Goal: Task Accomplishment & Management: Complete application form

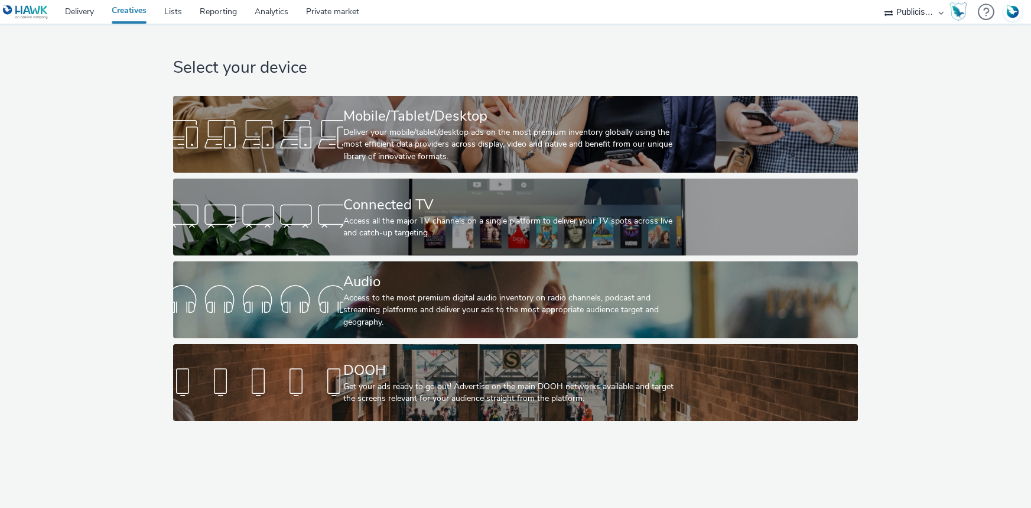
select select "08a58170-7f08-4922-abc8-b2d1eb407230"
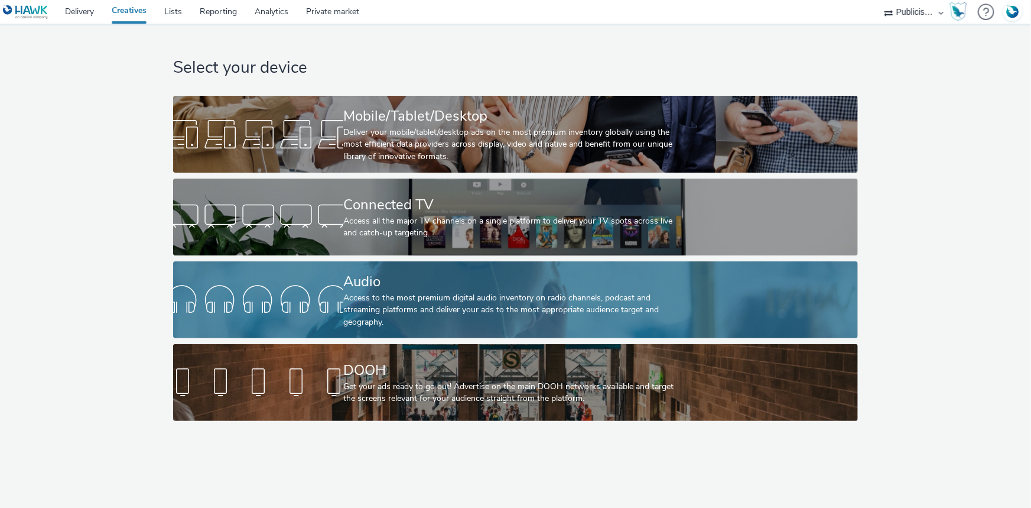
click at [402, 297] on div "Access to the most premium digital audio inventory on radio channels, podcast a…" at bounding box center [513, 310] width 340 height 36
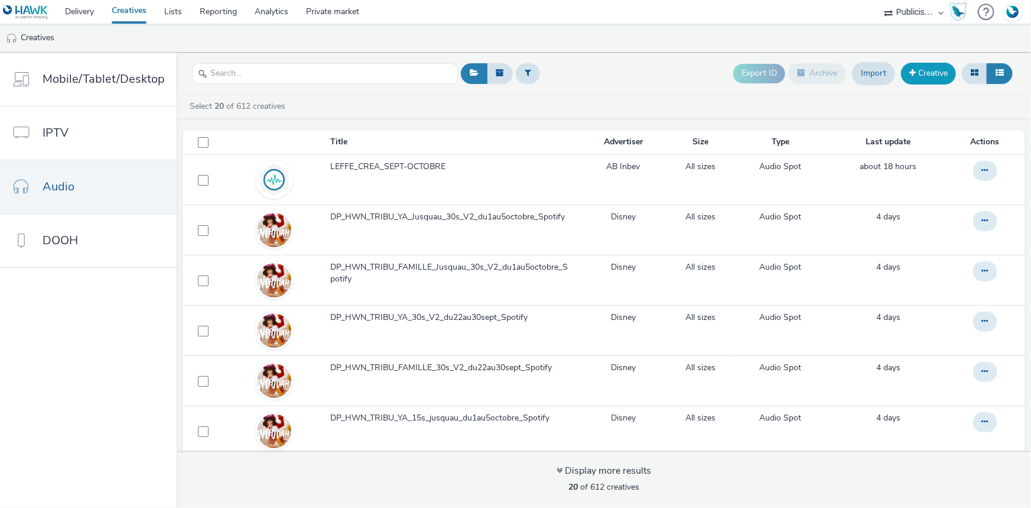
click at [927, 80] on link "Creative" at bounding box center [928, 73] width 55 height 21
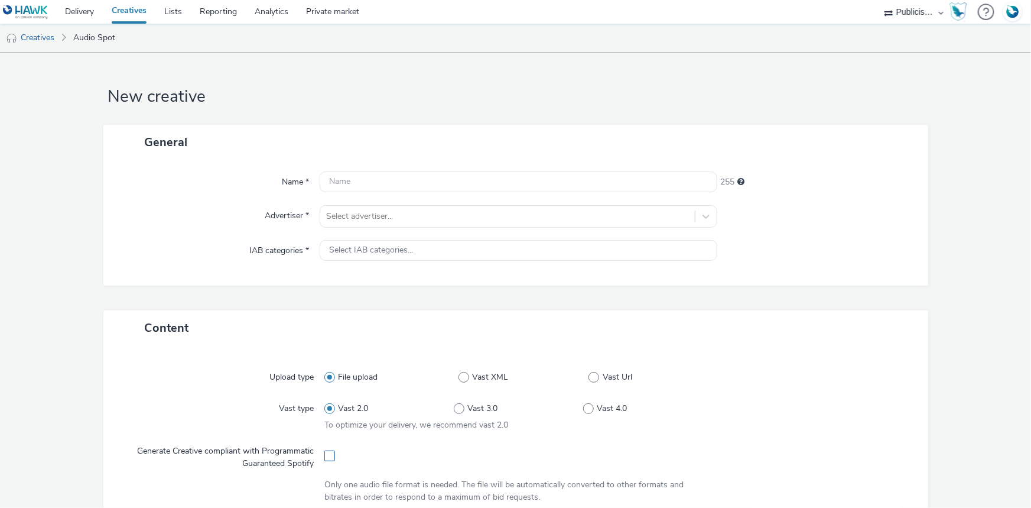
click at [328, 459] on span at bounding box center [329, 455] width 11 height 11
checkbox input "true"
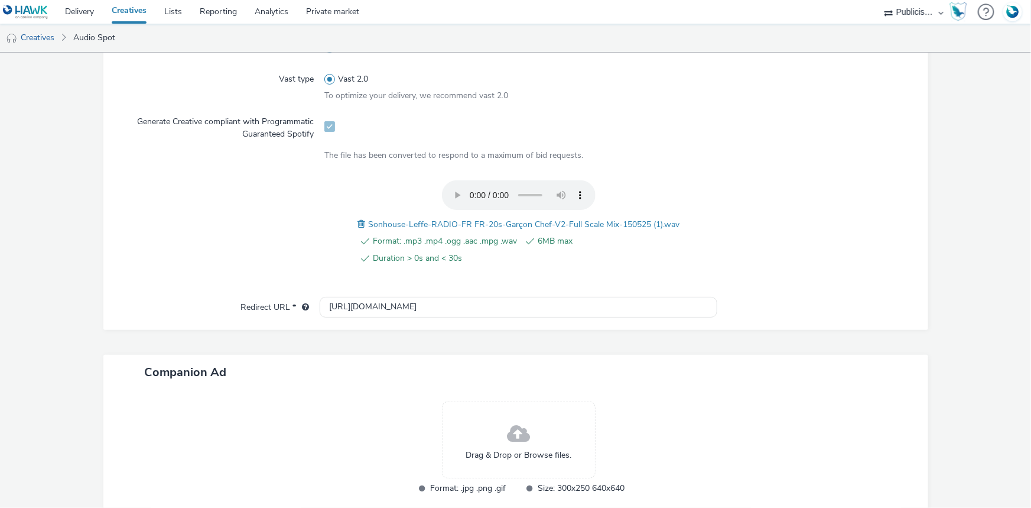
scroll to position [397, 0]
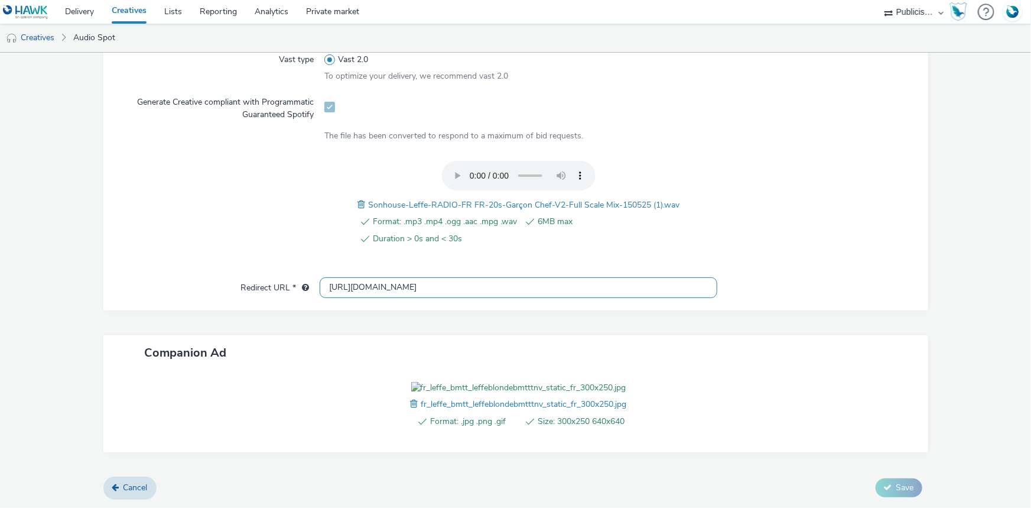
click at [367, 277] on input "[URL][DOMAIN_NAME]" at bounding box center [519, 287] width 398 height 21
paste input "[DOMAIN_NAME][URL]"
type input "[URL][DOMAIN_NAME]"
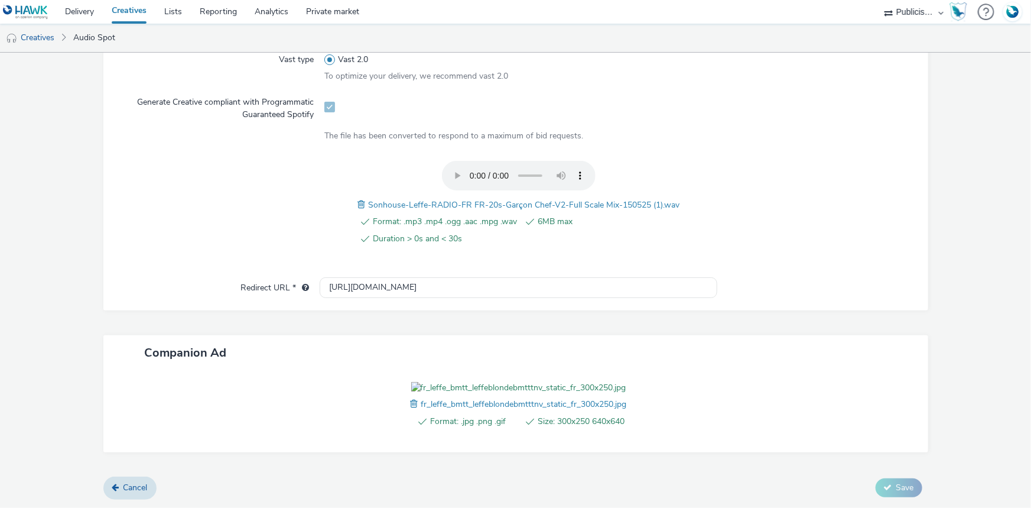
click at [458, 199] on span "Sonhouse-Leffe-RADIO-FR FR-20s-Garçon Chef-V2-Full Scale Mix-150525 (1).wav" at bounding box center [523, 204] width 311 height 11
copy span "Sonhouse-Leffe-RADIO-FR FR-20s-Garçon Chef-V2-Full Scale Mix-150525 (1).wav"
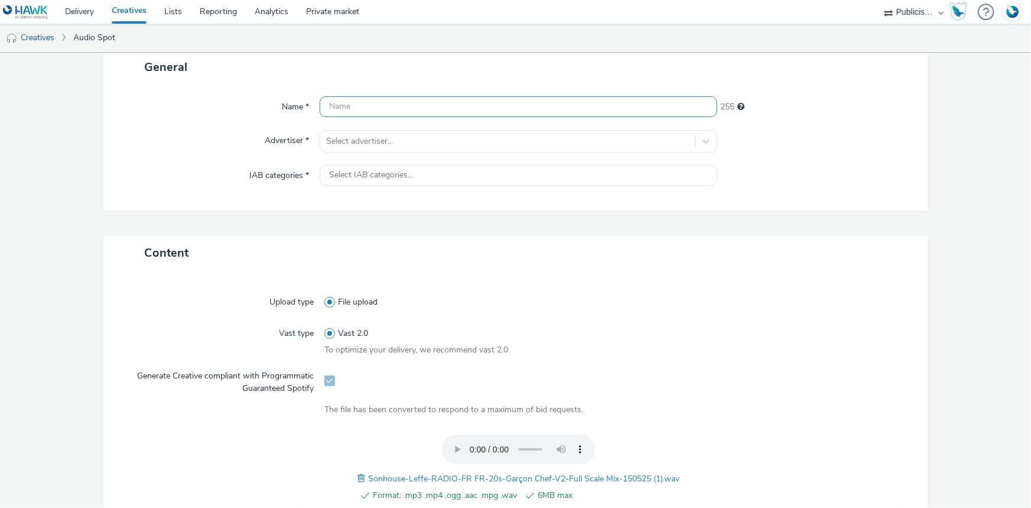
click at [356, 105] on input "text" at bounding box center [519, 106] width 398 height 21
paste input "Sonhouse-Leffe-RADIO-FR FR-20s-Garçon Chef-V2-Full Scale Mix-150525 (1).wav"
type input "Sonhouse-Leffe-RADIO-FR FR-20s-Garçon Chef-V2-Full Scale Mix-150525 (1).wav"
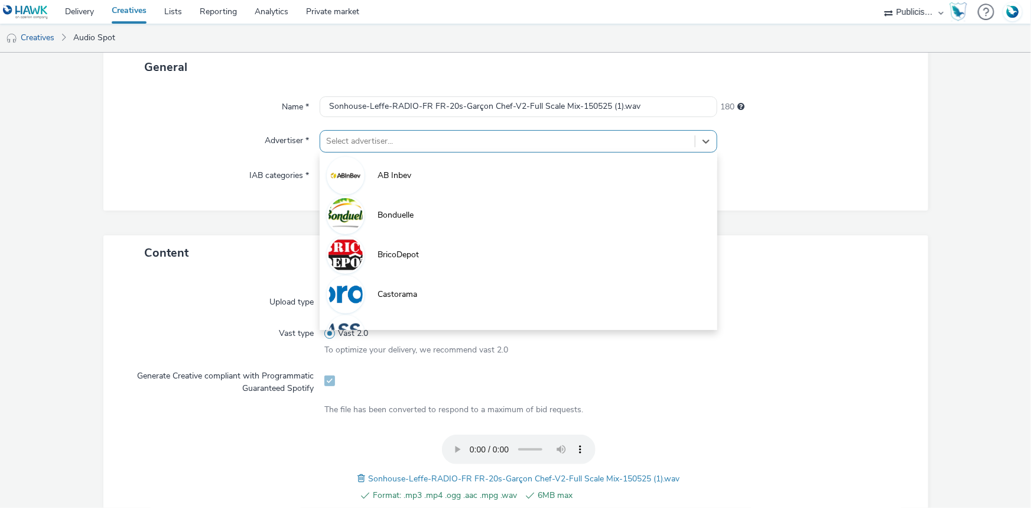
click at [368, 146] on div at bounding box center [507, 141] width 363 height 14
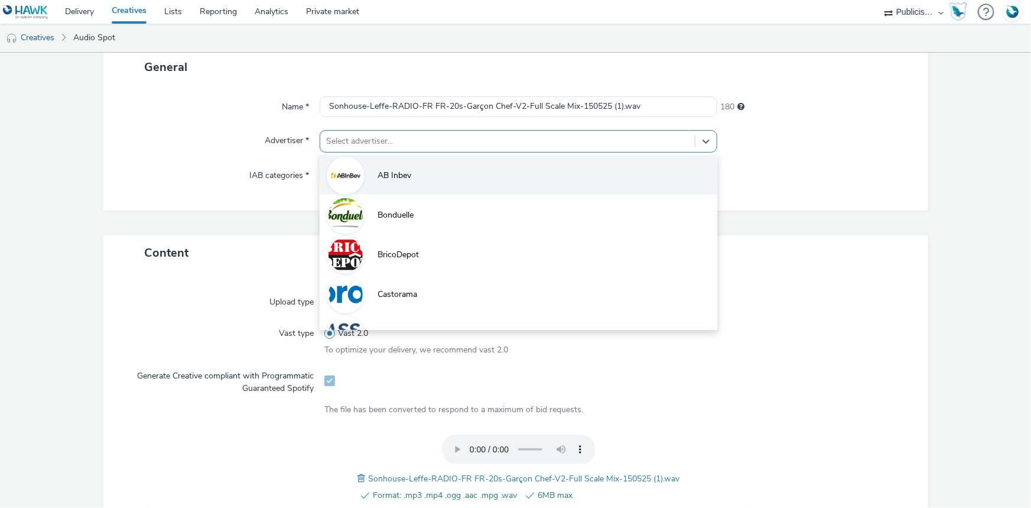
click at [404, 180] on span "AB Inbev" at bounding box center [395, 176] width 34 height 12
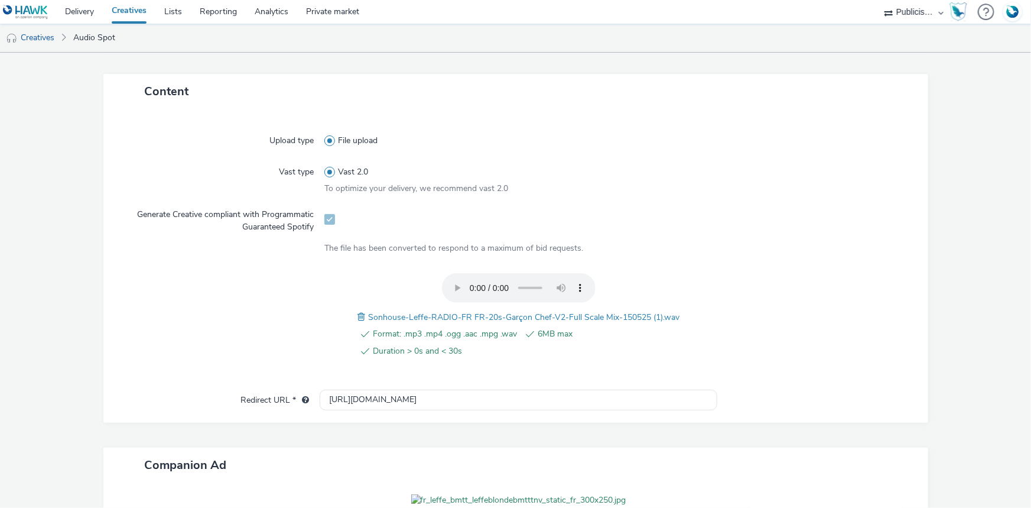
type input "[URL][DOMAIN_NAME]"
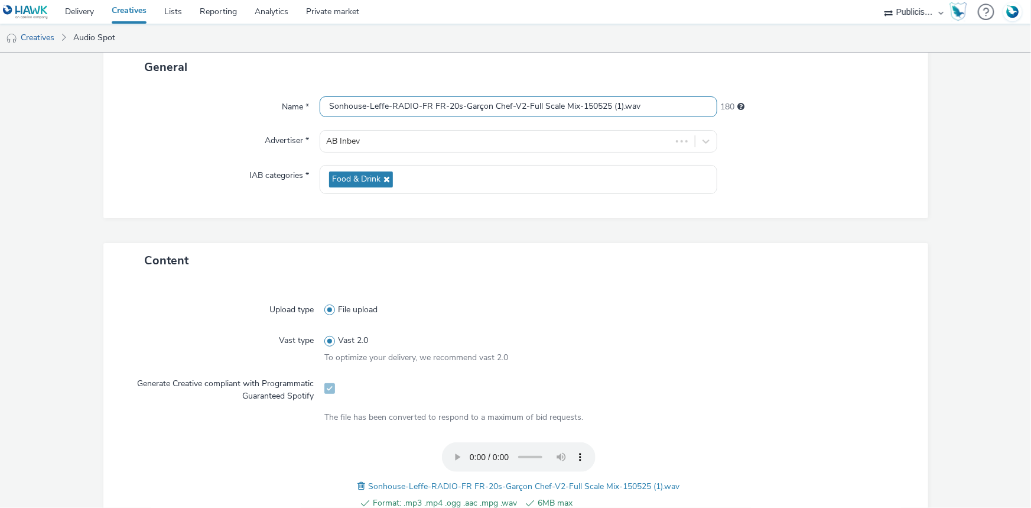
scroll to position [0, 0]
drag, startPoint x: 609, startPoint y: 106, endPoint x: 677, endPoint y: 116, distance: 68.7
click at [674, 116] on input "Sonhouse-Leffe-RADIO-FR FR-20s-Garçon Chef-V2-Full Scale Mix-150525 (1).wav" at bounding box center [519, 106] width 398 height 21
type input "Sonhouse-Leffe-RADIO-FR FR-20s-Garçon Chef-V2-Full Scale Mix-150525_"
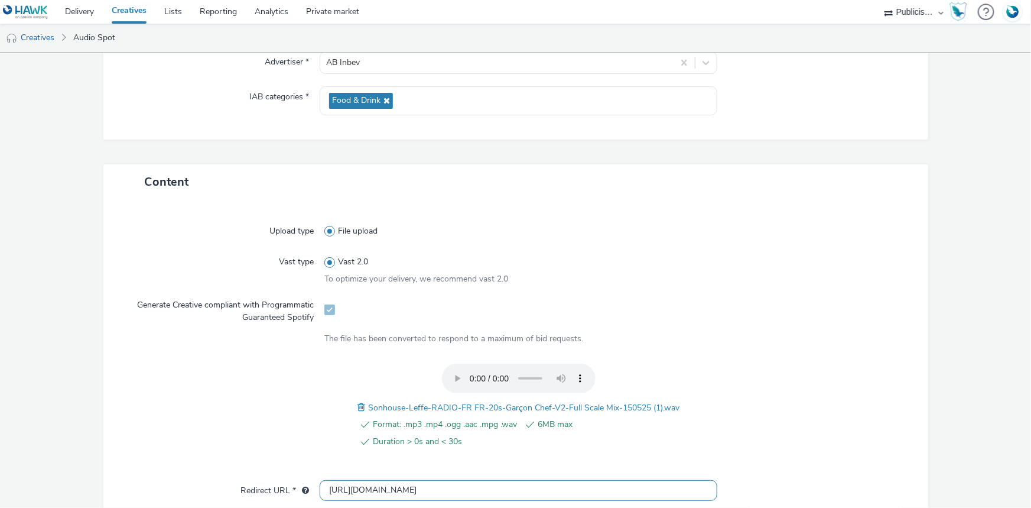
scroll to position [397, 0]
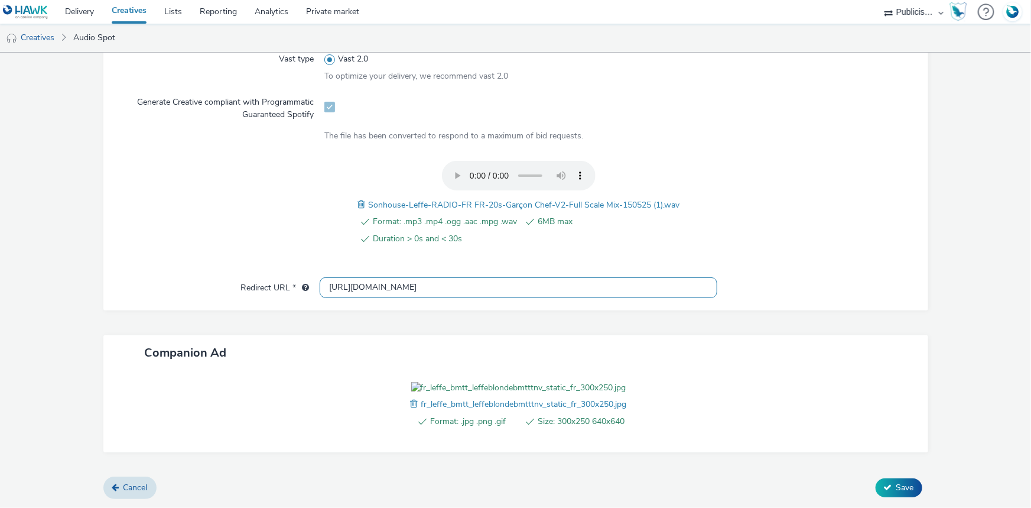
click at [375, 277] on input "[URL][DOMAIN_NAME]" at bounding box center [519, 287] width 398 height 21
paste input "s://[DOMAIN_NAME][URL]"
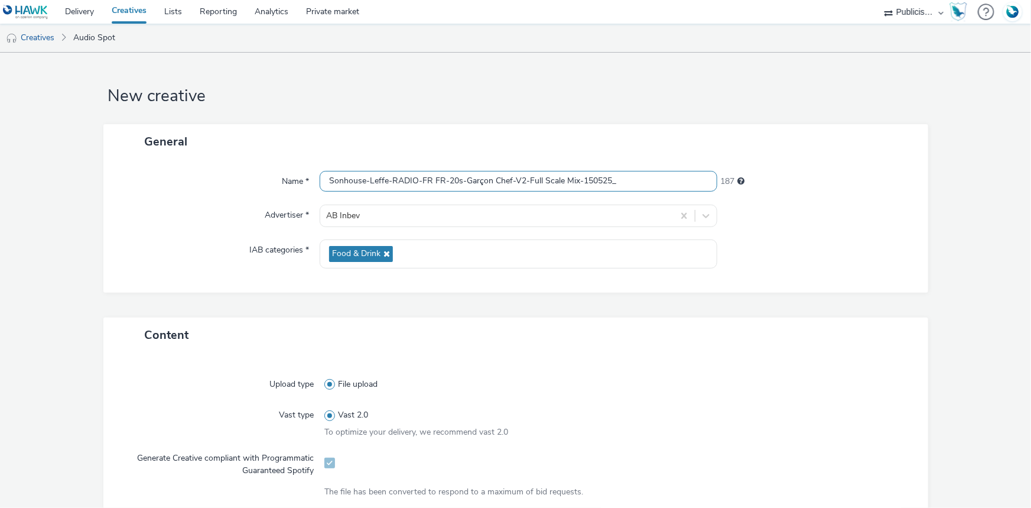
scroll to position [0, 0]
type input "[URL][DOMAIN_NAME]"
click at [628, 183] on input "Sonhouse-Leffe-RADIO-FR FR-20s-Garçon Chef-V2-Full Scale Mix-150525_" at bounding box center [519, 181] width 398 height 21
paste input "Spotify"
drag, startPoint x: 609, startPoint y: 181, endPoint x: 521, endPoint y: 179, distance: 87.5
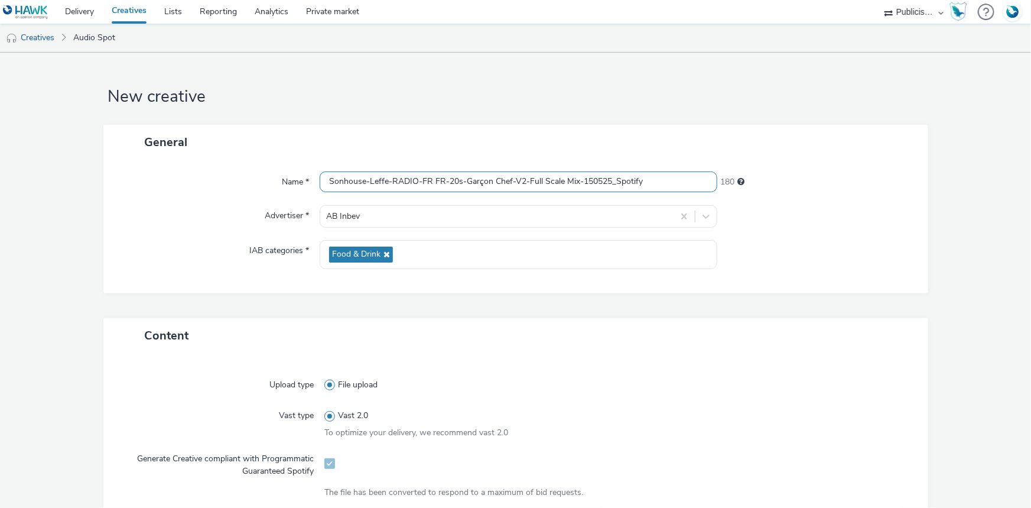
click at [521, 179] on input "Sonhouse-Leffe-RADIO-FR FR-20s-Garçon Chef-V2-Full Scale Mix-150525_Spotify" at bounding box center [519, 181] width 398 height 21
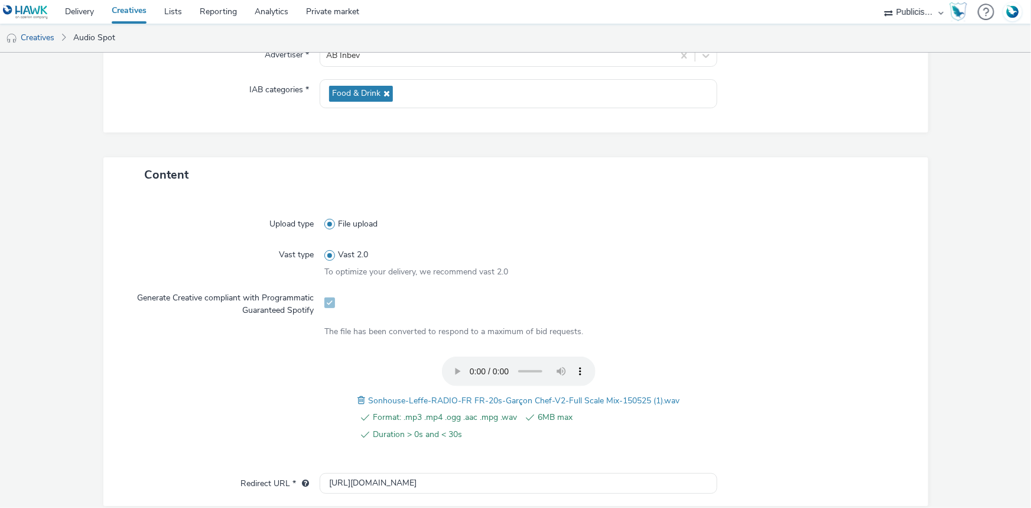
scroll to position [423, 0]
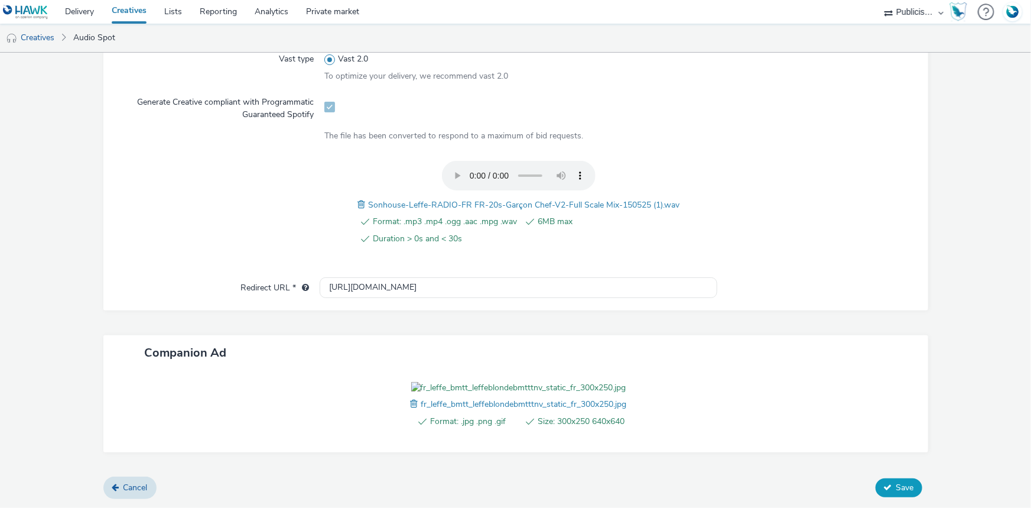
type input "Sonhouse-Leffe-RADIO-FR FR-20s-Garçon Chef-V2_Spotify"
click at [886, 485] on button "Save" at bounding box center [899, 487] width 47 height 19
